Goal: Information Seeking & Learning: Learn about a topic

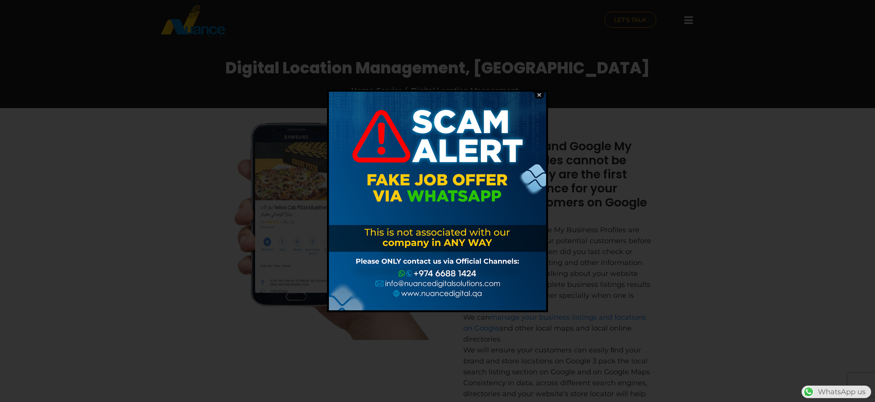
click at [539, 93] on img at bounding box center [538, 94] width 15 height 7
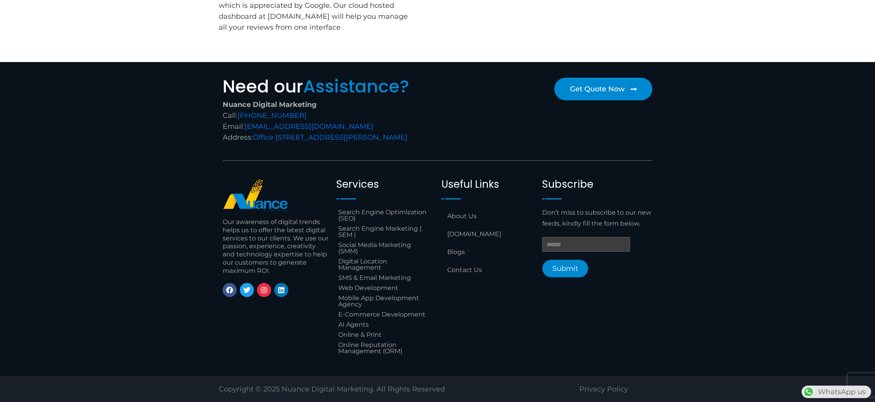
scroll to position [797, 0]
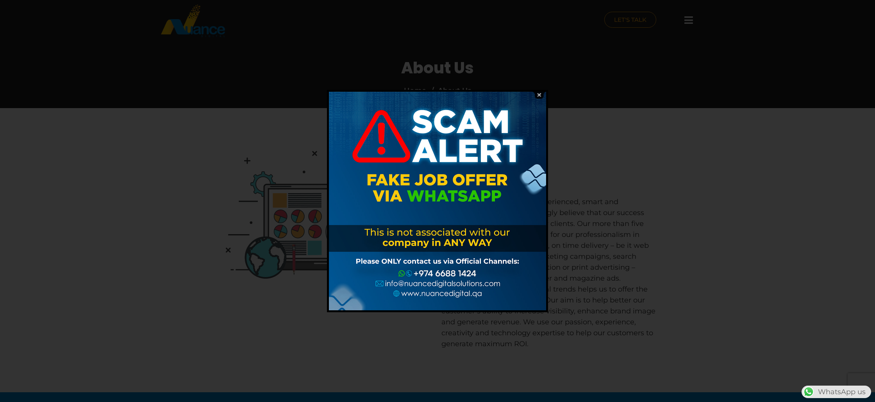
click at [537, 92] on img at bounding box center [538, 94] width 15 height 7
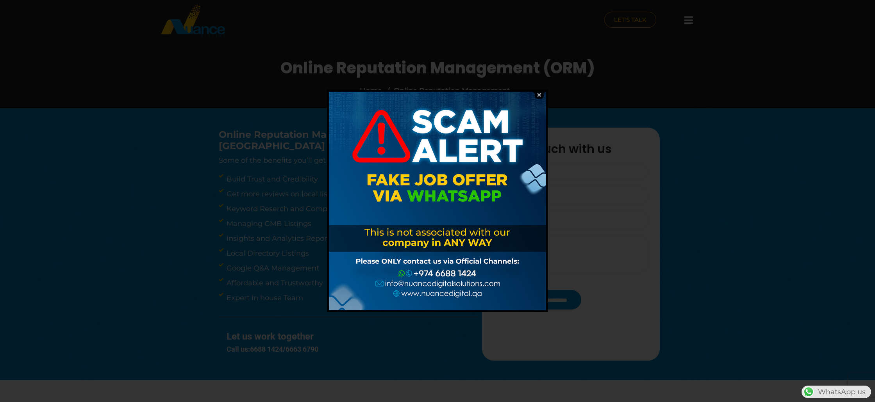
click at [540, 96] on img at bounding box center [538, 94] width 15 height 7
